Goal: Navigation & Orientation: Understand site structure

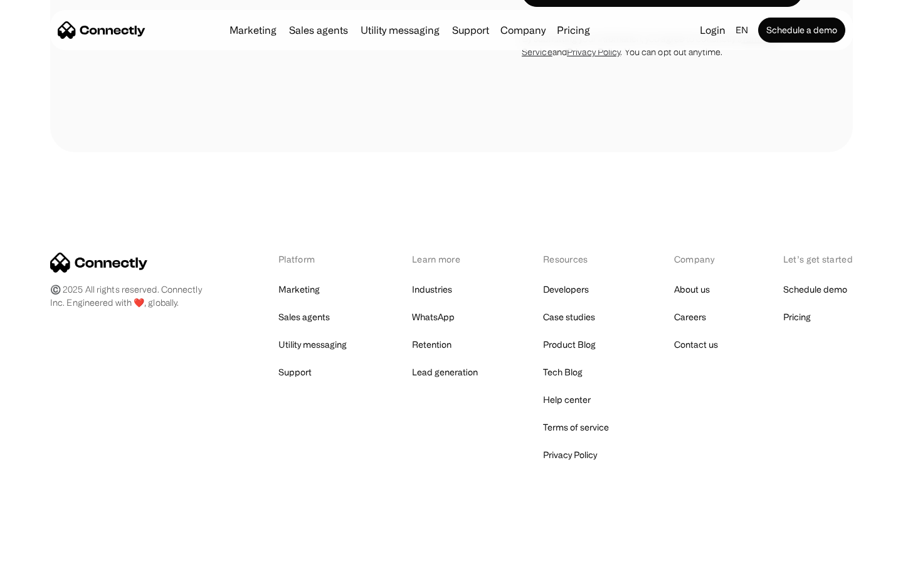
scroll to position [1838, 0]
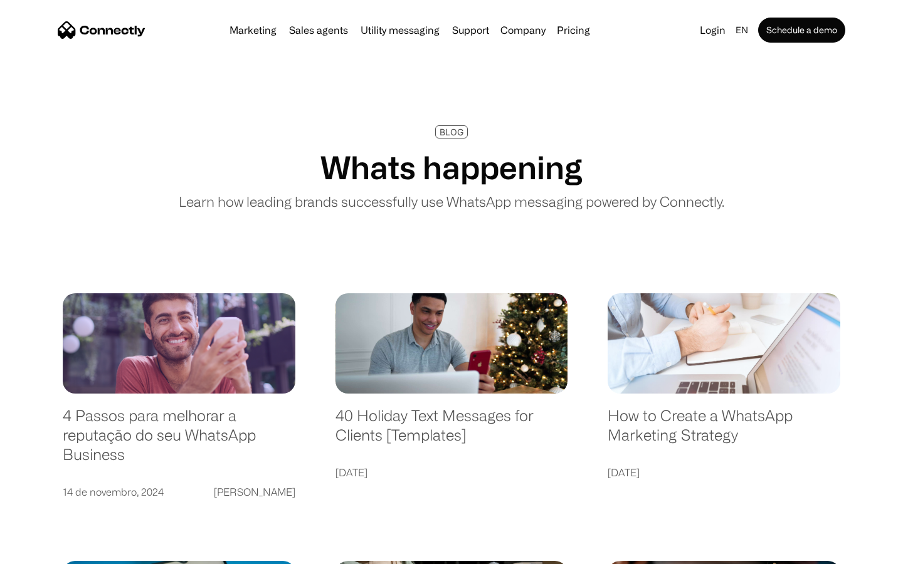
scroll to position [2409, 0]
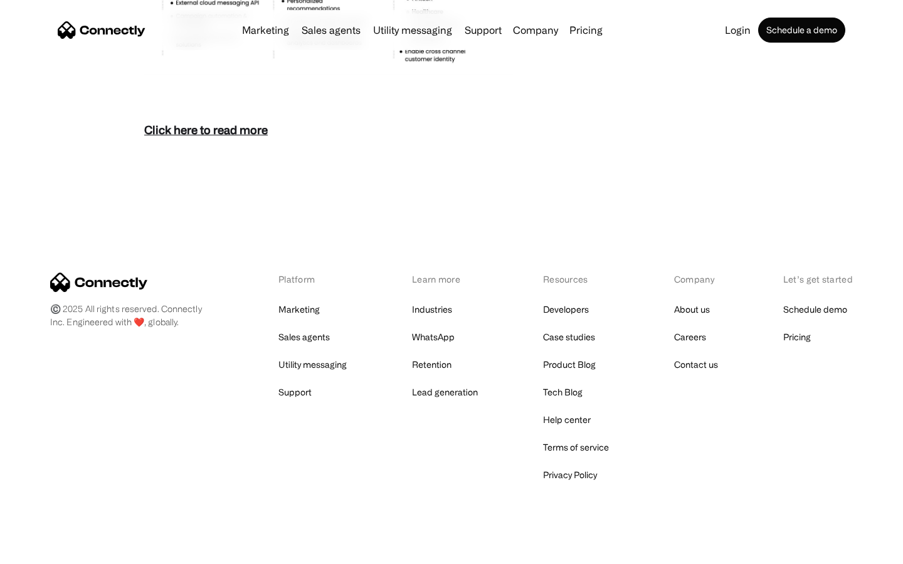
scroll to position [5437, 0]
